Goal: Navigation & Orientation: Understand site structure

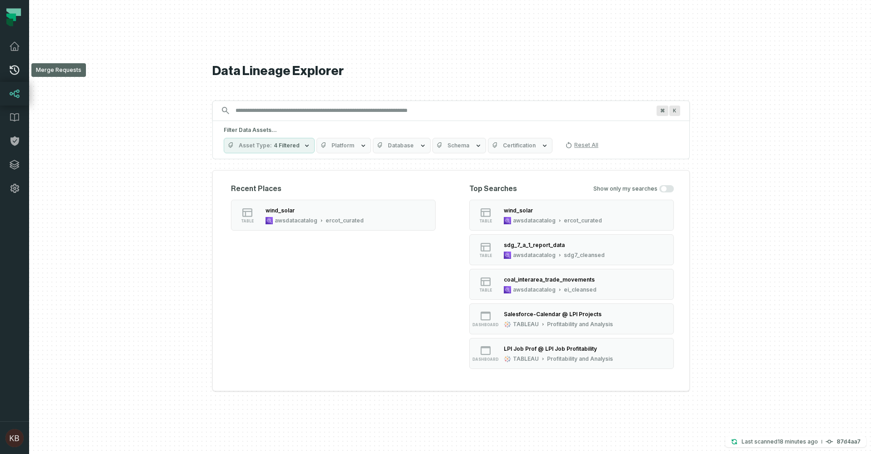
click at [15, 69] on icon at bounding box center [15, 70] width 10 height 10
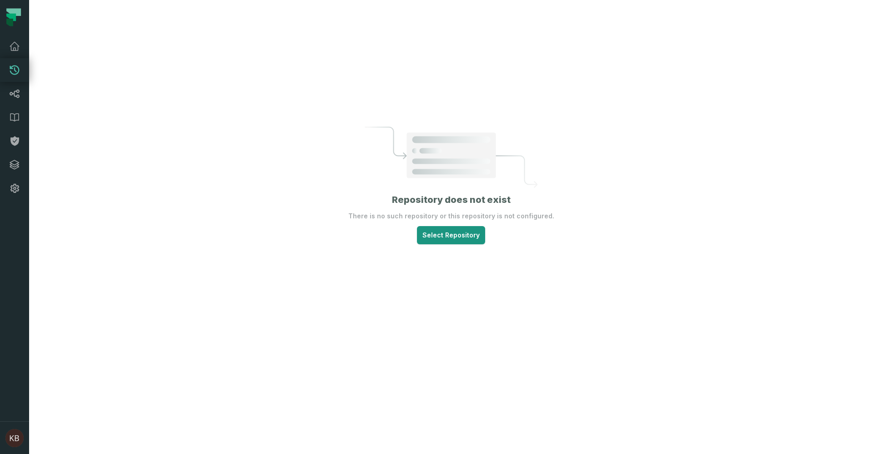
click at [446, 236] on html "Merge Requests Dashboard Lineage Data Catalog Policies Integrations Settings [P…" at bounding box center [436, 227] width 873 height 454
click at [445, 261] on div "data_engineering/dataplatform libertyenergy" at bounding box center [456, 260] width 84 height 14
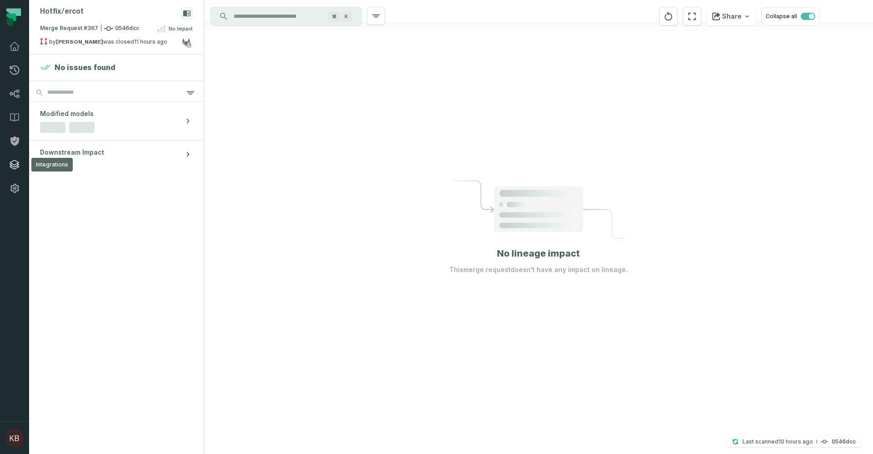
click at [15, 167] on icon at bounding box center [14, 164] width 11 height 11
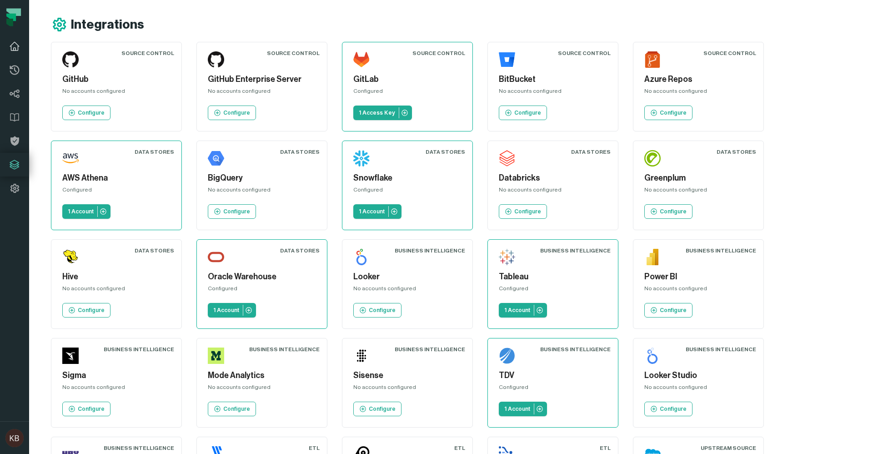
click at [16, 49] on icon at bounding box center [14, 46] width 11 height 11
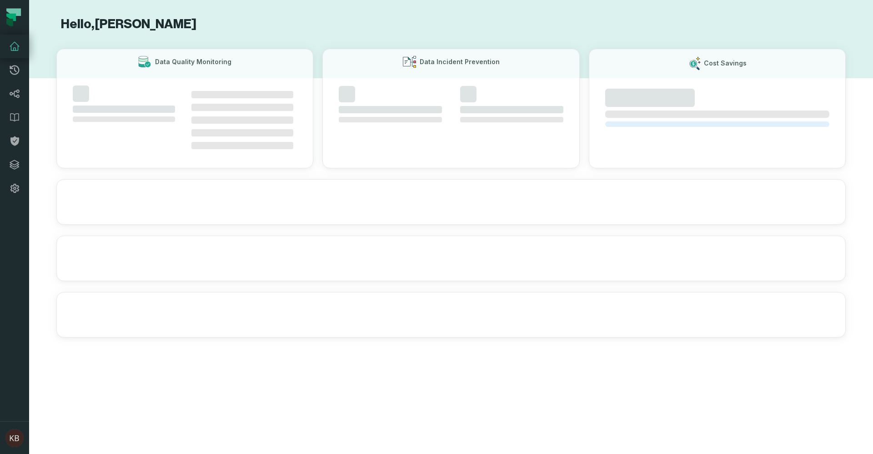
click at [16, 49] on icon at bounding box center [14, 46] width 11 height 11
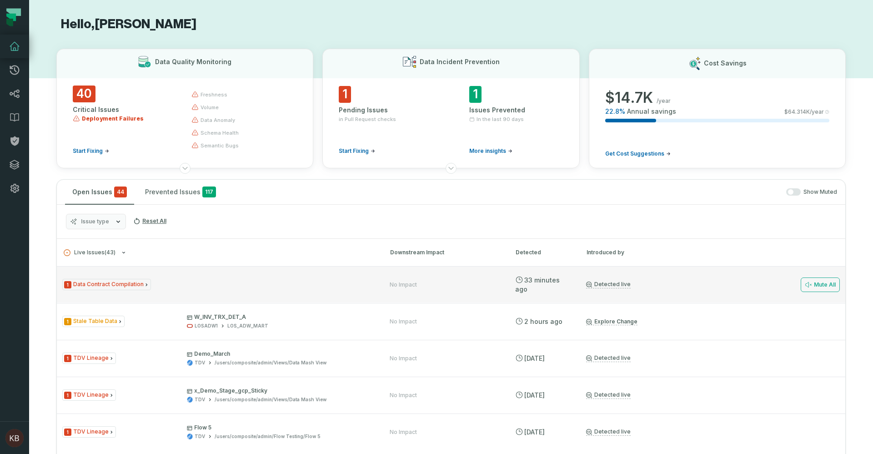
click at [117, 287] on span "1 Data Contract Compilation" at bounding box center [106, 284] width 89 height 11
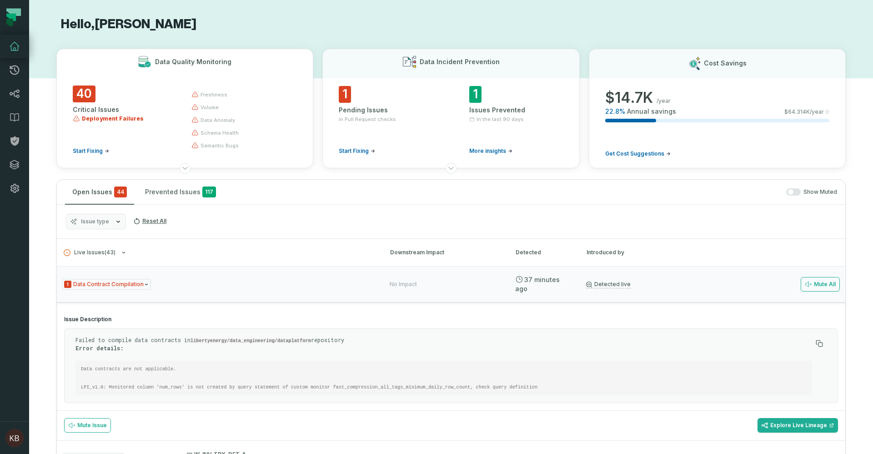
click at [216, 122] on span "data anomaly" at bounding box center [218, 119] width 35 height 7
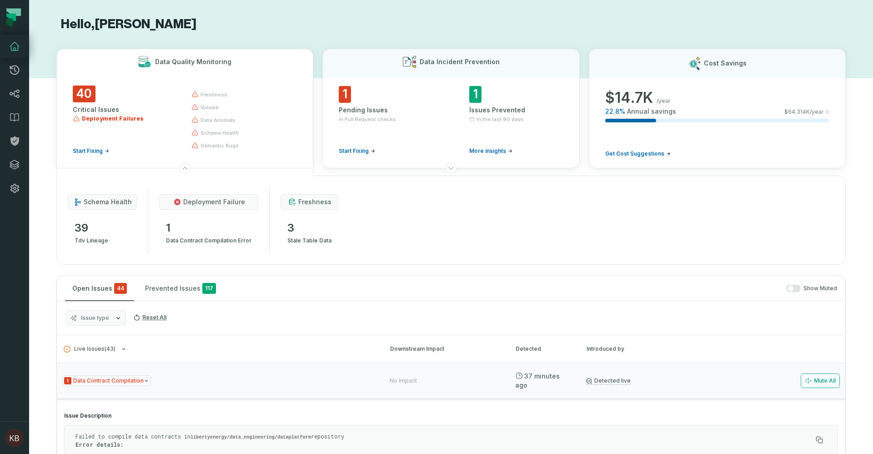
click at [214, 237] on span "data contract compilation error" at bounding box center [208, 240] width 85 height 11
click at [208, 205] on span "deployment failure" at bounding box center [214, 201] width 62 height 9
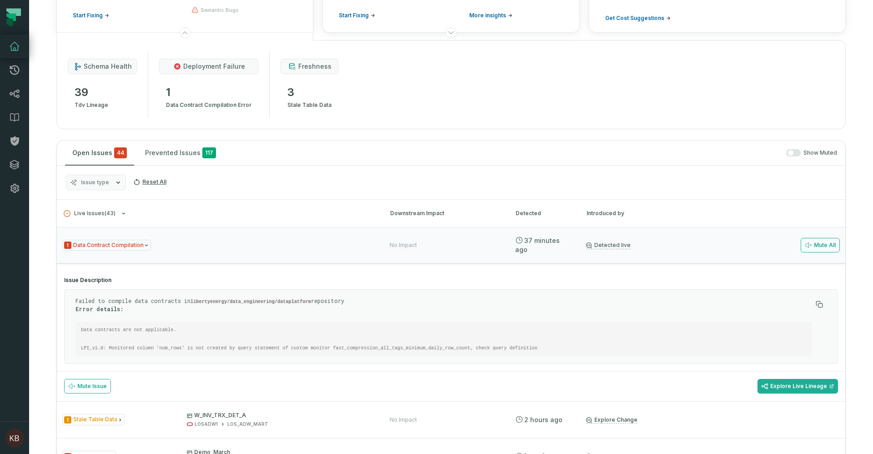
scroll to position [136, 0]
click at [311, 343] on pre "Data contracts are not applicable. LPI_v1.0: Monitored column 'num_rows' is not…" at bounding box center [443, 338] width 737 height 35
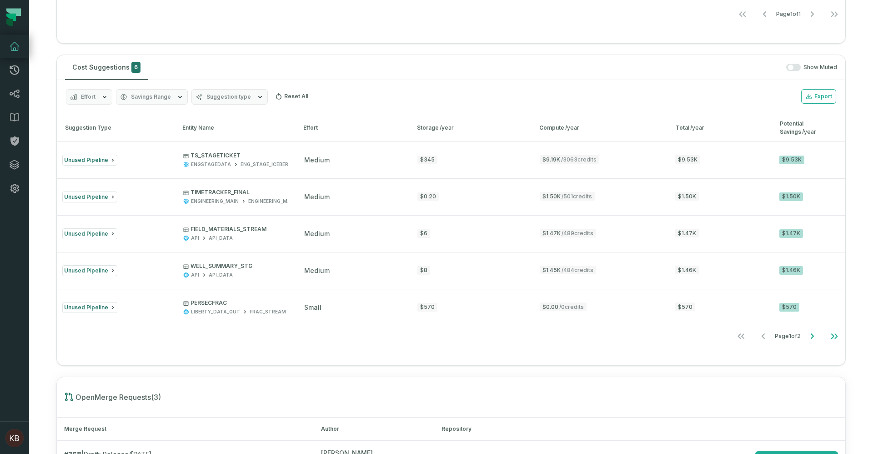
scroll to position [723, 0]
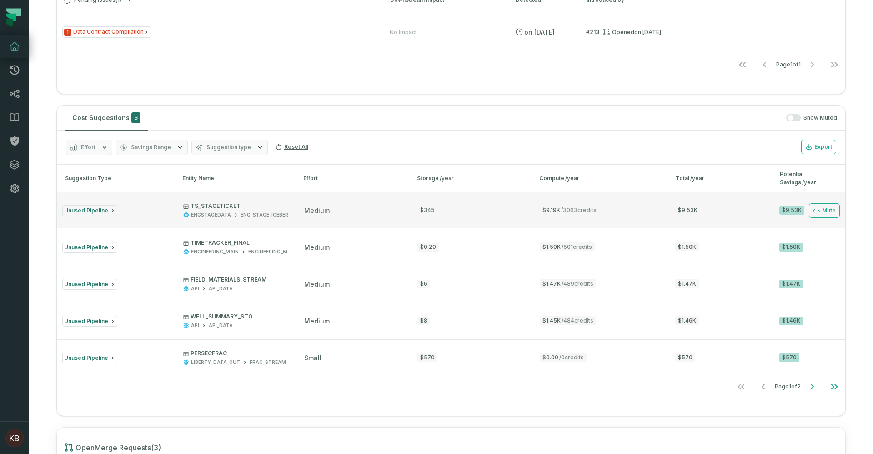
click at [82, 214] on div "Unused Pipeline" at bounding box center [89, 210] width 55 height 11
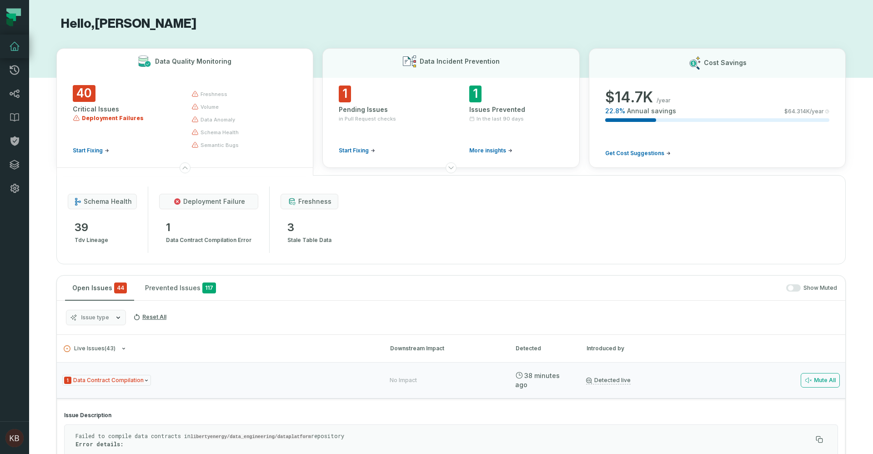
scroll to position [0, 0]
click at [97, 117] on span "Deployment Failures" at bounding box center [113, 118] width 62 height 7
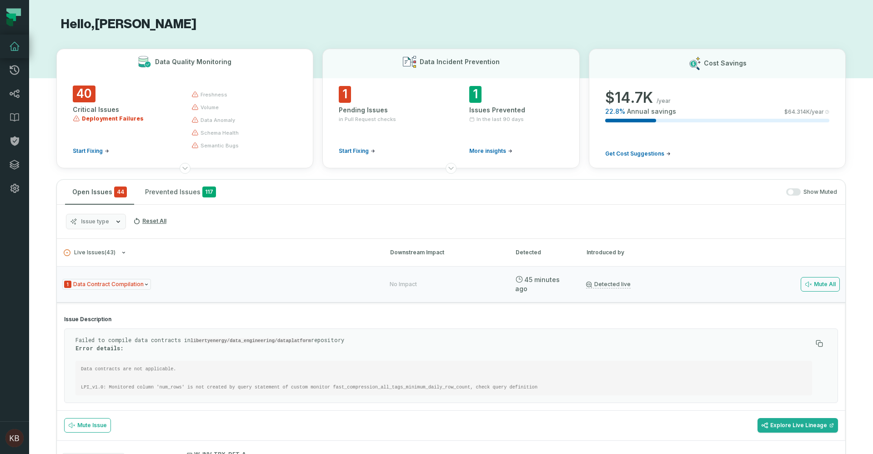
click at [218, 96] on span "freshness" at bounding box center [214, 94] width 27 height 7
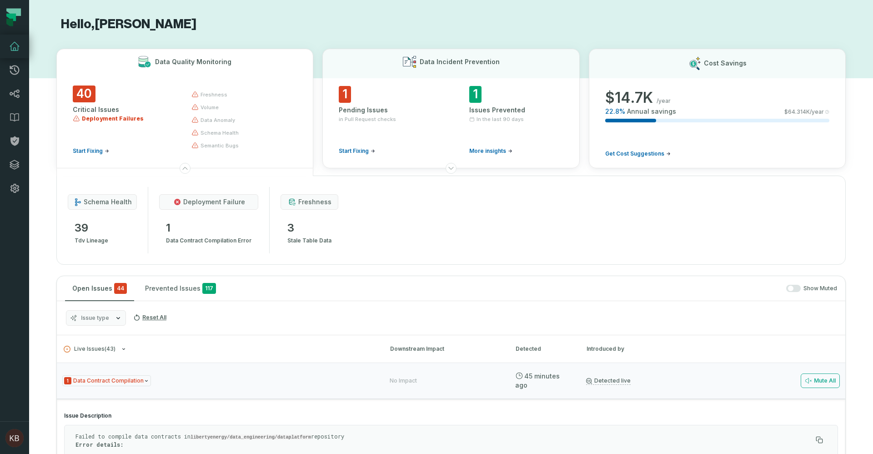
click at [209, 123] on span "data anomaly" at bounding box center [218, 119] width 35 height 7
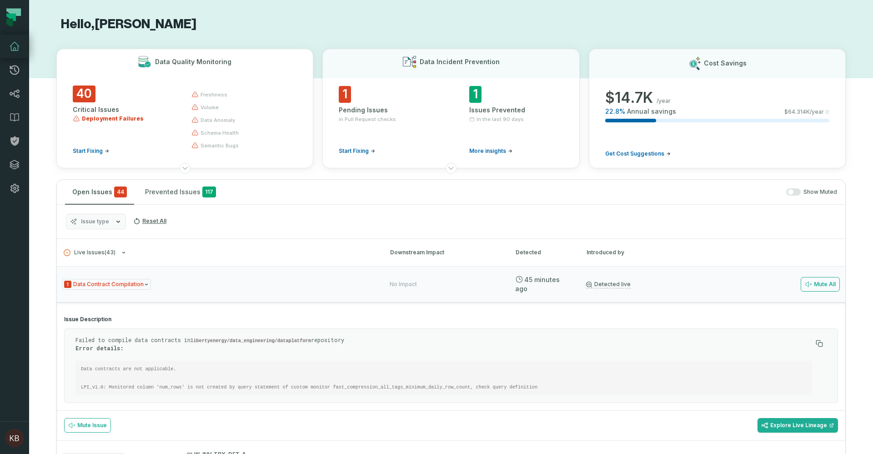
click at [212, 135] on span "schema health" at bounding box center [220, 132] width 38 height 7
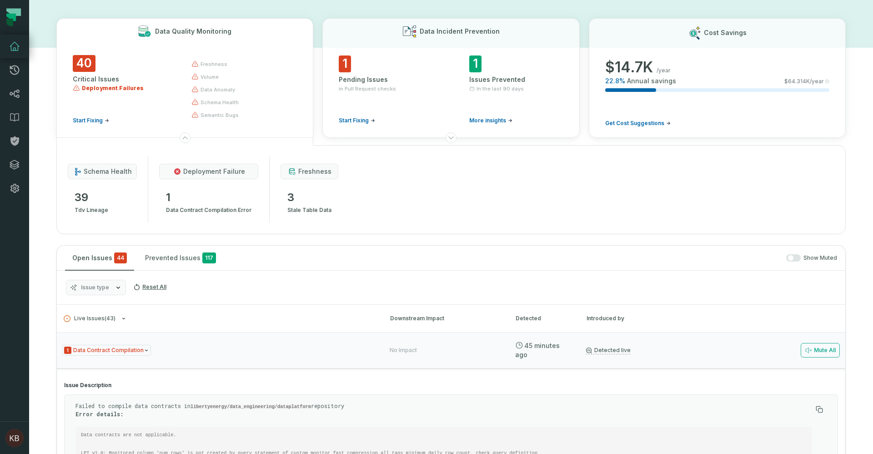
scroll to position [45, 0]
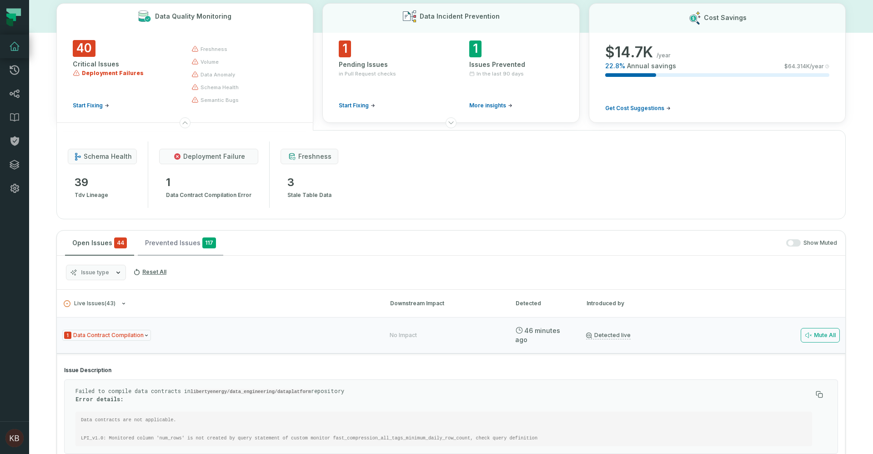
click at [158, 241] on button "Prevented Issues 117" at bounding box center [180, 243] width 85 height 25
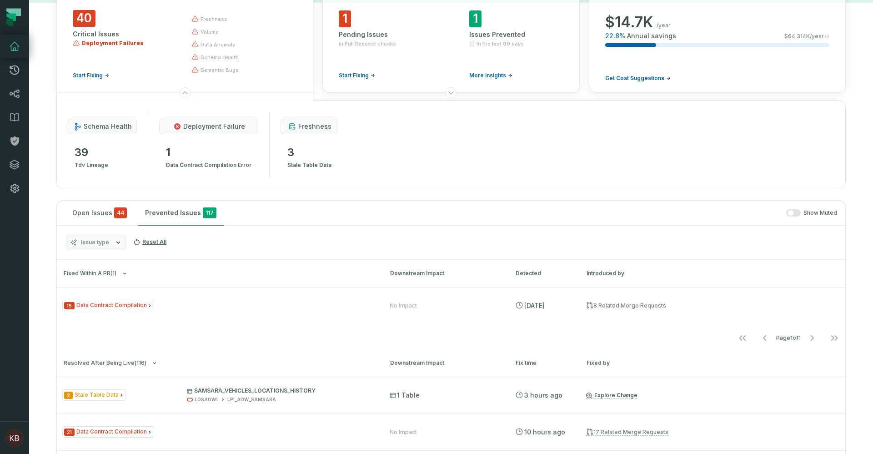
scroll to position [0, 0]
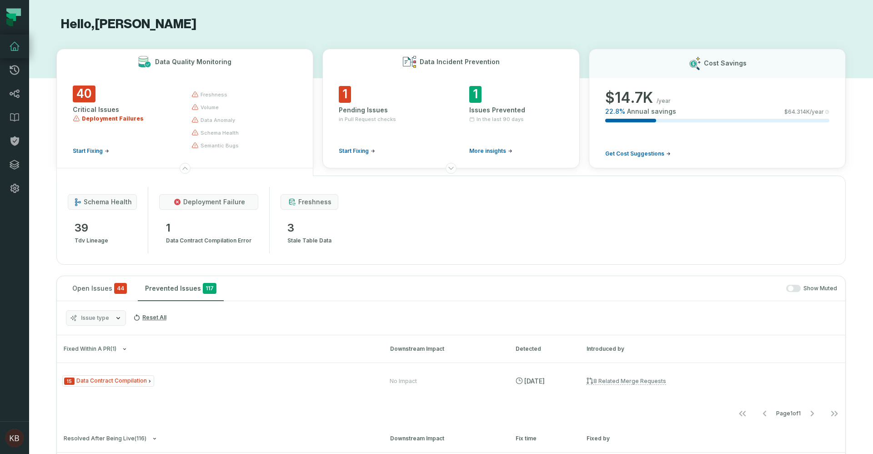
click at [474, 111] on div "Issues Prevented" at bounding box center [516, 110] width 94 height 9
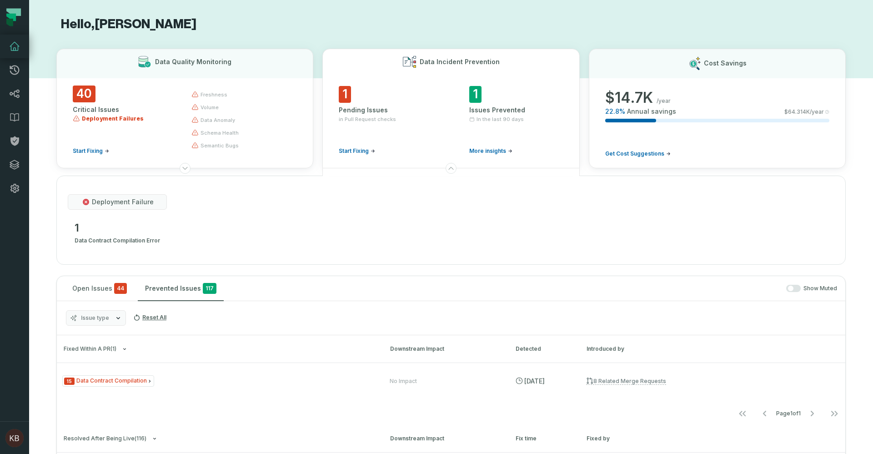
click at [474, 111] on div "Issues Prevented" at bounding box center [516, 110] width 94 height 9
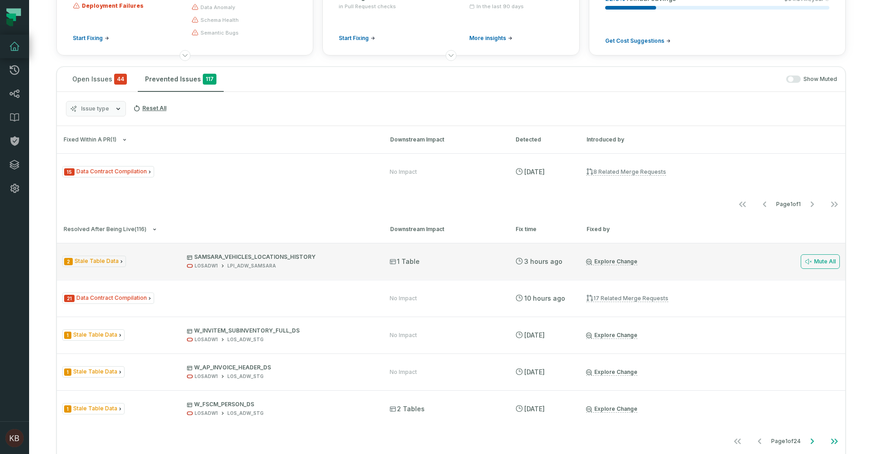
scroll to position [136, 0]
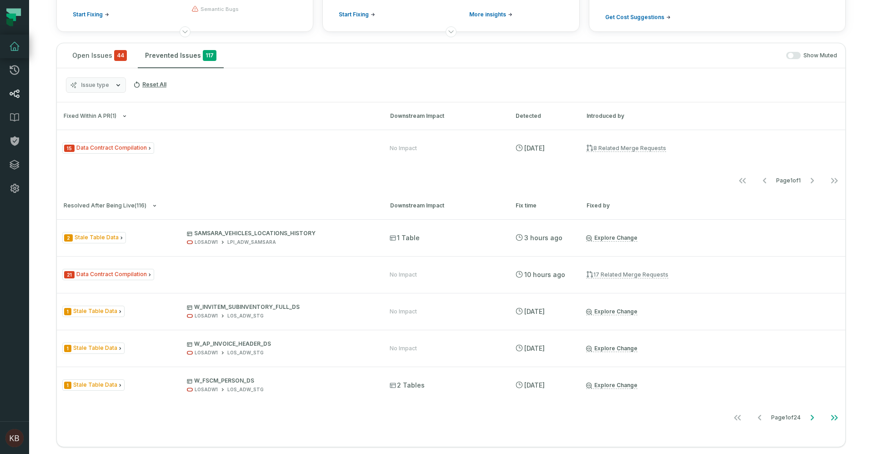
click at [22, 99] on link "Lineage" at bounding box center [14, 94] width 29 height 24
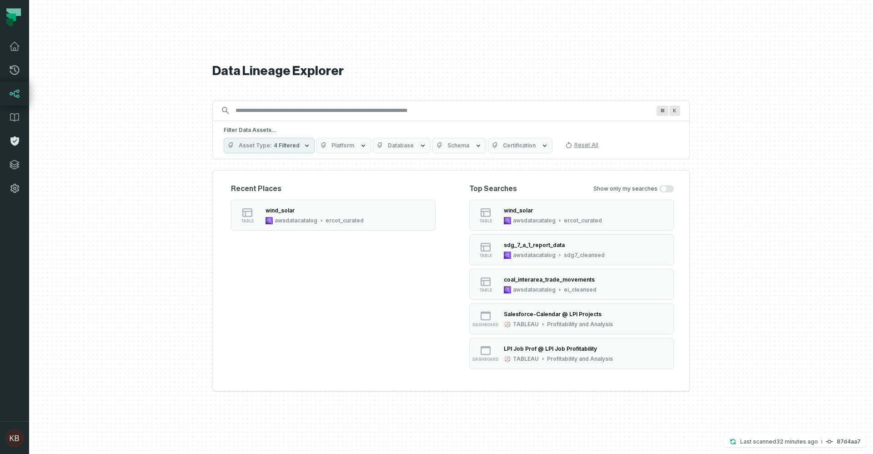
click at [15, 138] on icon at bounding box center [14, 141] width 9 height 10
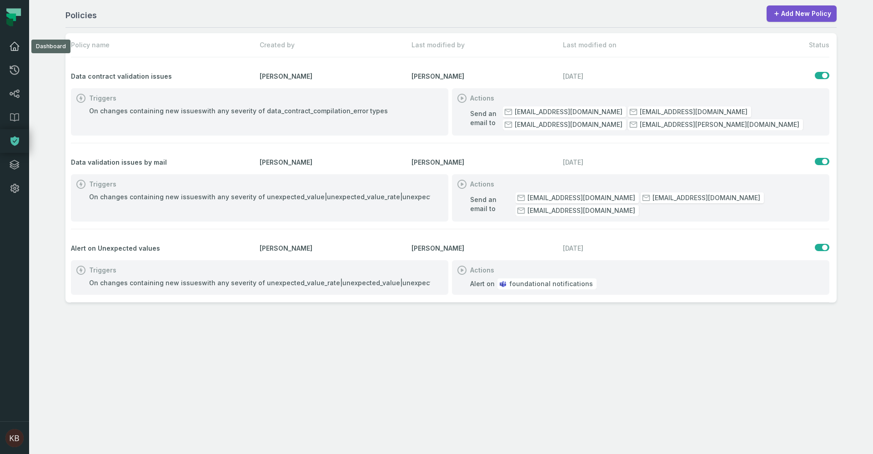
click at [14, 51] on icon at bounding box center [14, 46] width 11 height 11
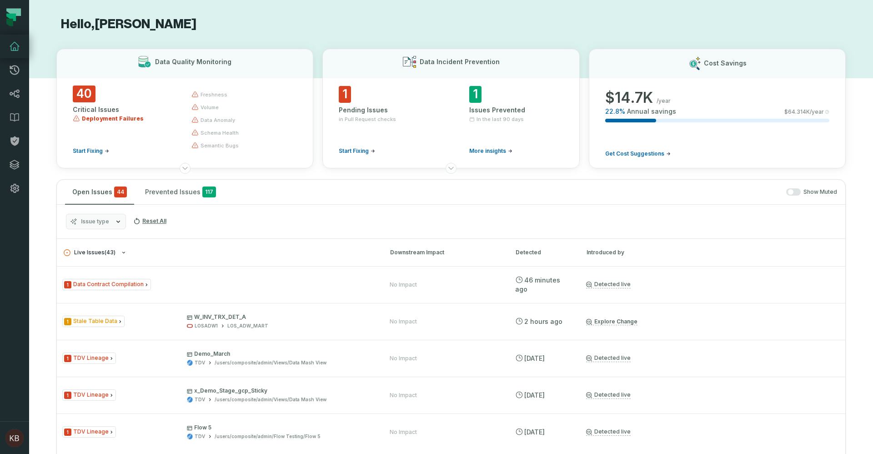
click at [125, 252] on icon "button" at bounding box center [123, 253] width 3 height 2
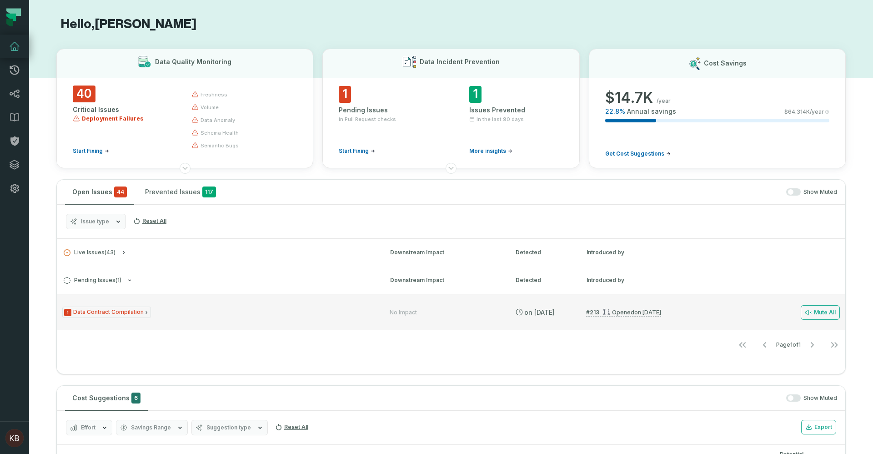
click at [114, 313] on span "1 Data Contract Compilation" at bounding box center [106, 312] width 89 height 11
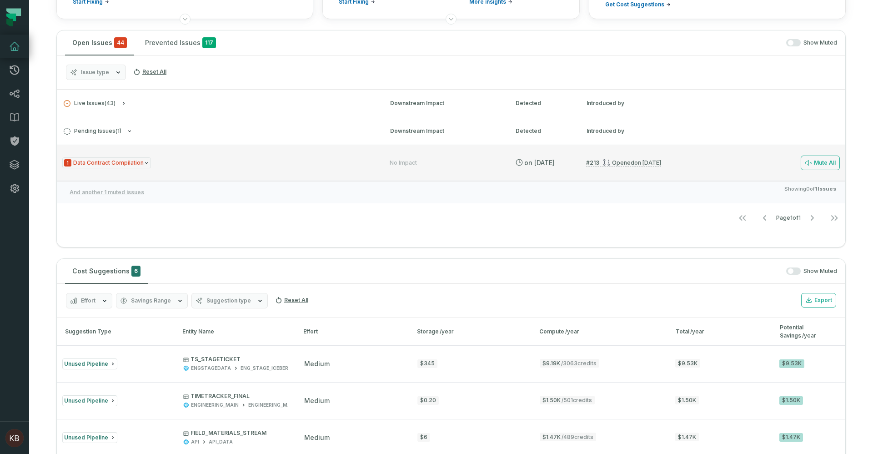
scroll to position [136, 0]
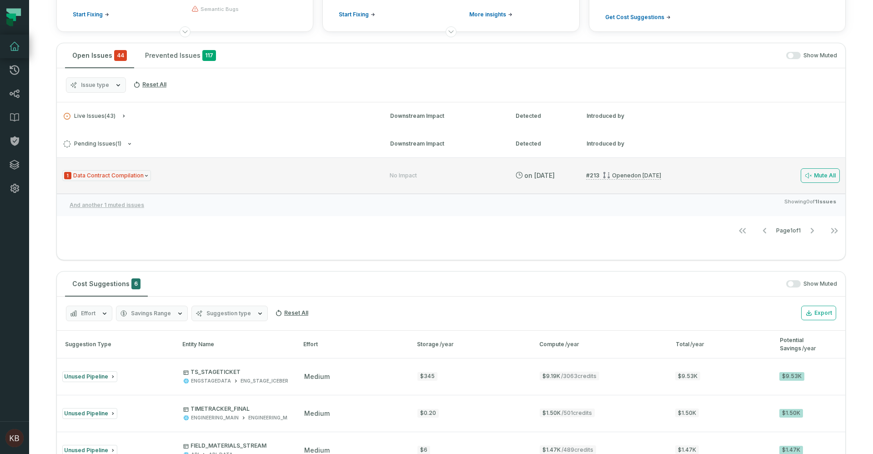
click at [136, 177] on span "1 Data Contract Compilation" at bounding box center [106, 175] width 89 height 11
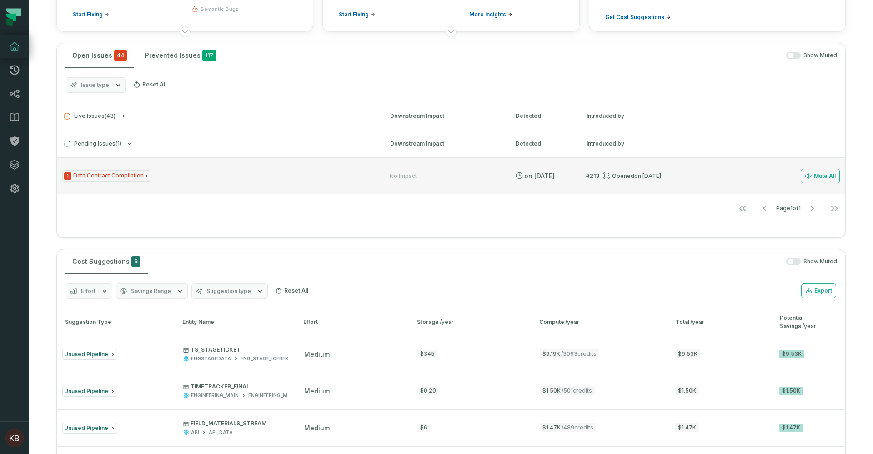
click at [136, 177] on span "1 Data Contract Compilation" at bounding box center [106, 175] width 89 height 11
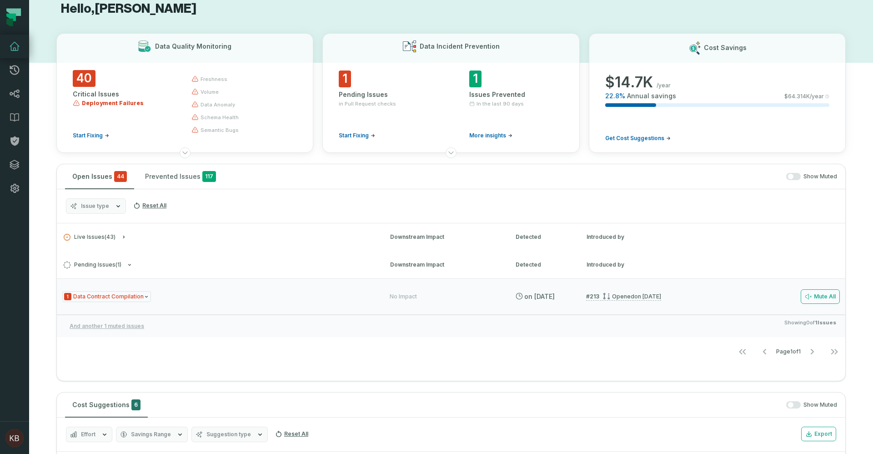
scroll to position [0, 0]
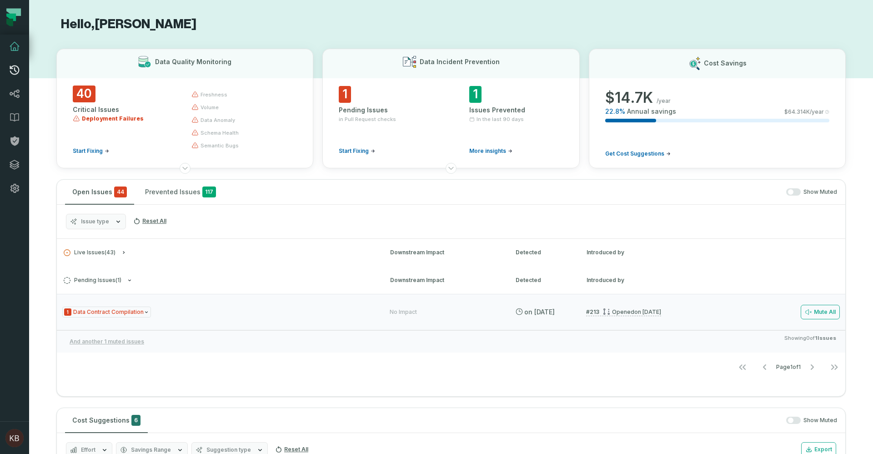
click at [15, 75] on link "Merge Requests" at bounding box center [14, 70] width 29 height 24
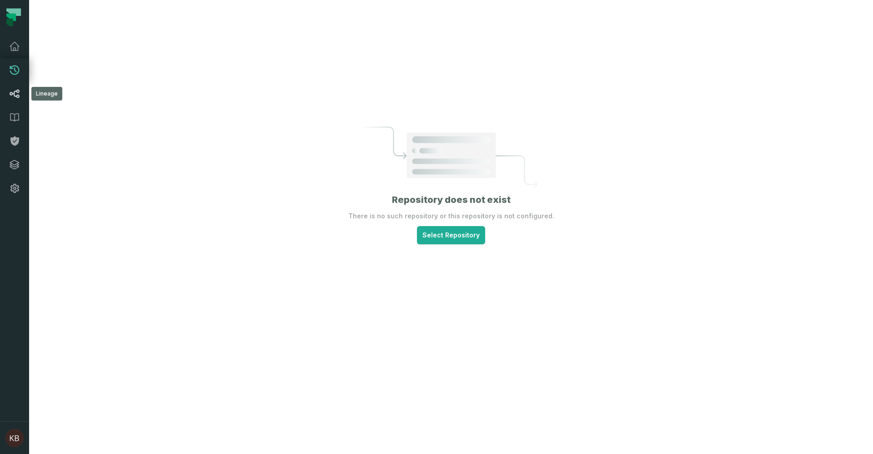
click at [16, 93] on icon at bounding box center [14, 93] width 11 height 11
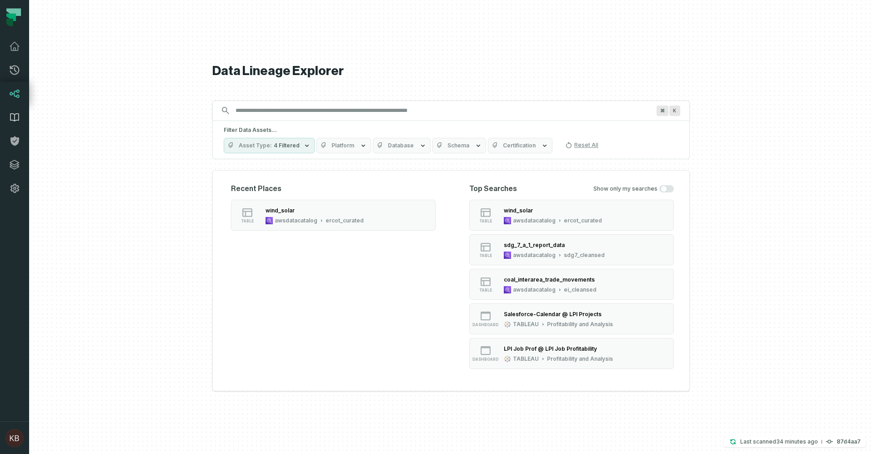
click at [17, 116] on icon at bounding box center [14, 117] width 11 height 11
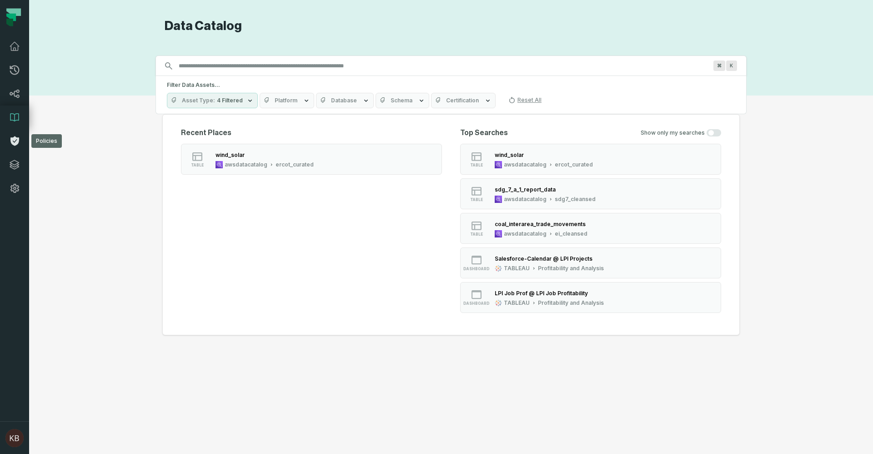
click at [17, 140] on icon at bounding box center [14, 141] width 11 height 11
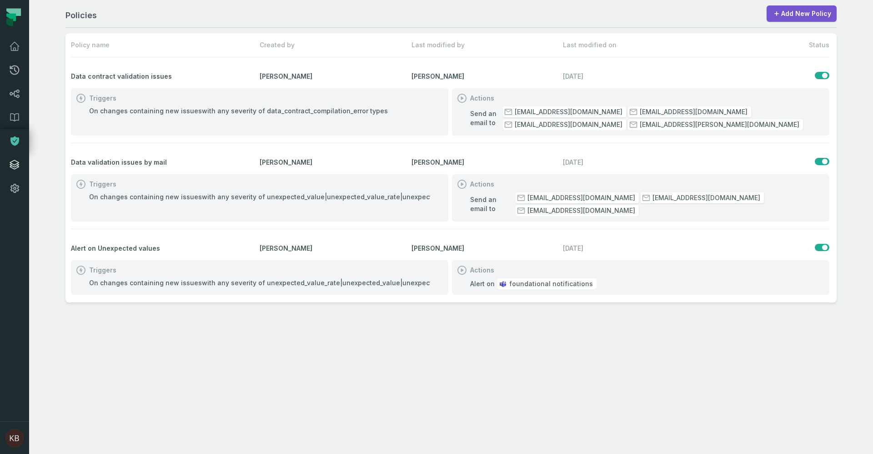
click at [16, 163] on icon at bounding box center [14, 164] width 11 height 11
